Goal: Task Accomplishment & Management: Manage account settings

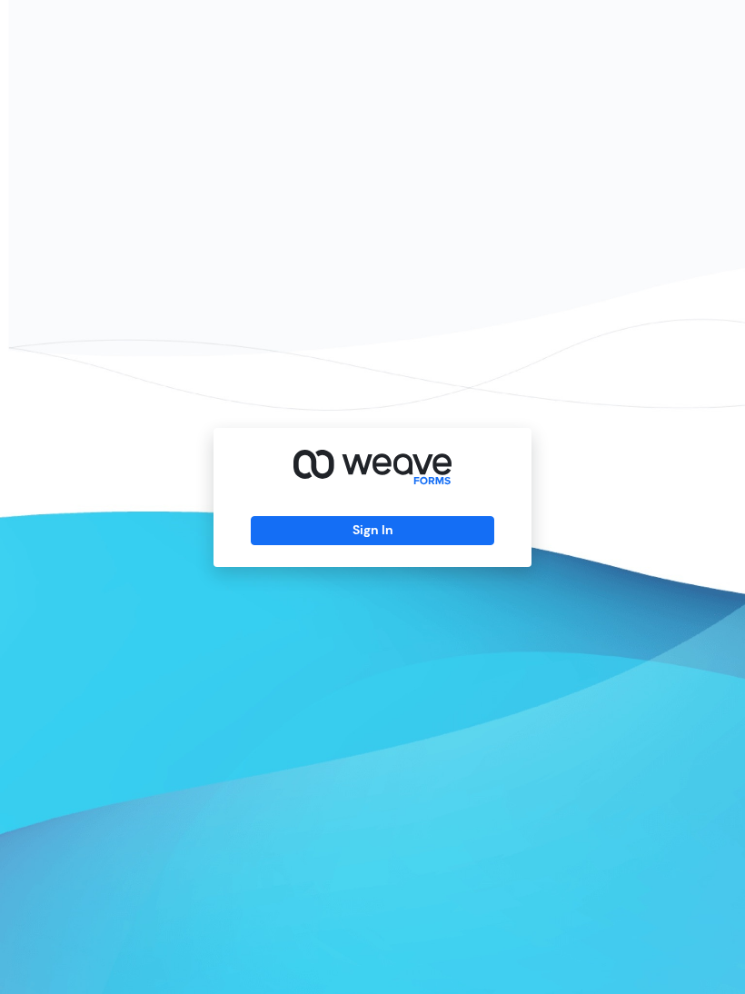
scroll to position [3, 0]
click at [445, 543] on button "Sign In" at bounding box center [372, 530] width 243 height 29
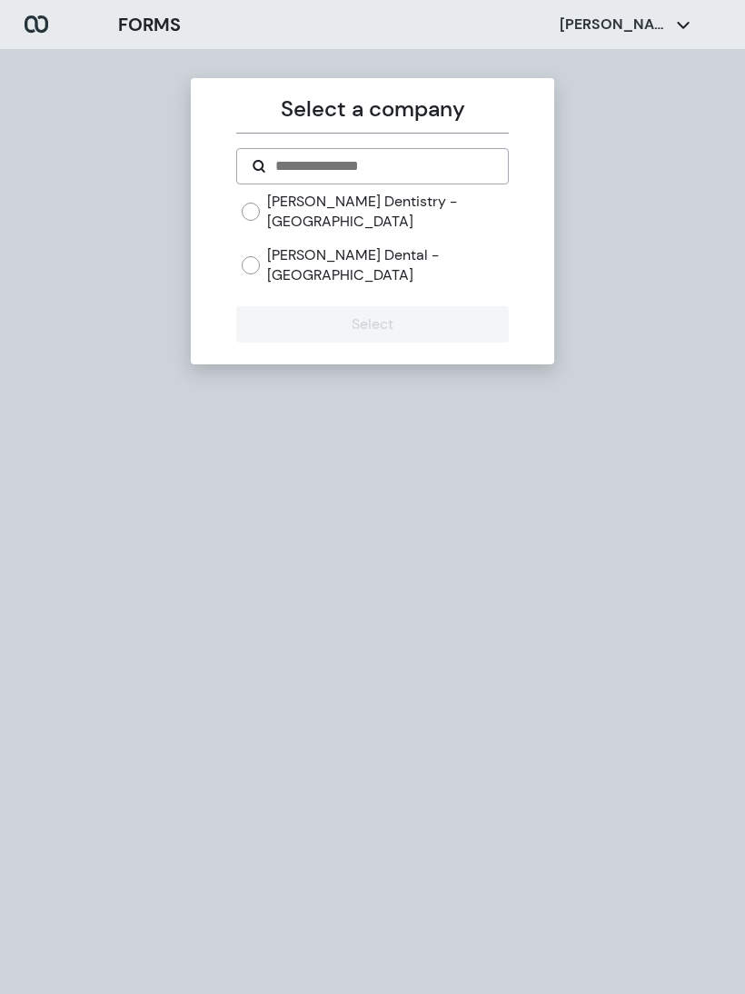
click at [305, 210] on label "[PERSON_NAME] Dentistry - [GEOGRAPHIC_DATA]" at bounding box center [387, 211] width 241 height 39
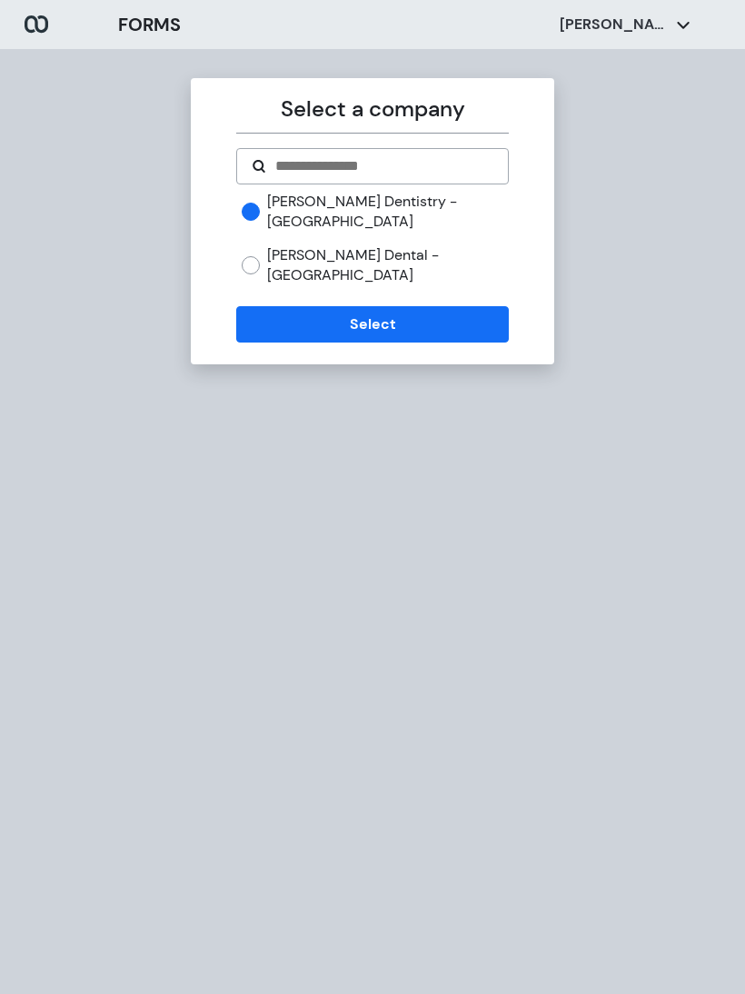
click at [382, 306] on button "Select" at bounding box center [372, 324] width 272 height 36
